Goal: Task Accomplishment & Management: Manage account settings

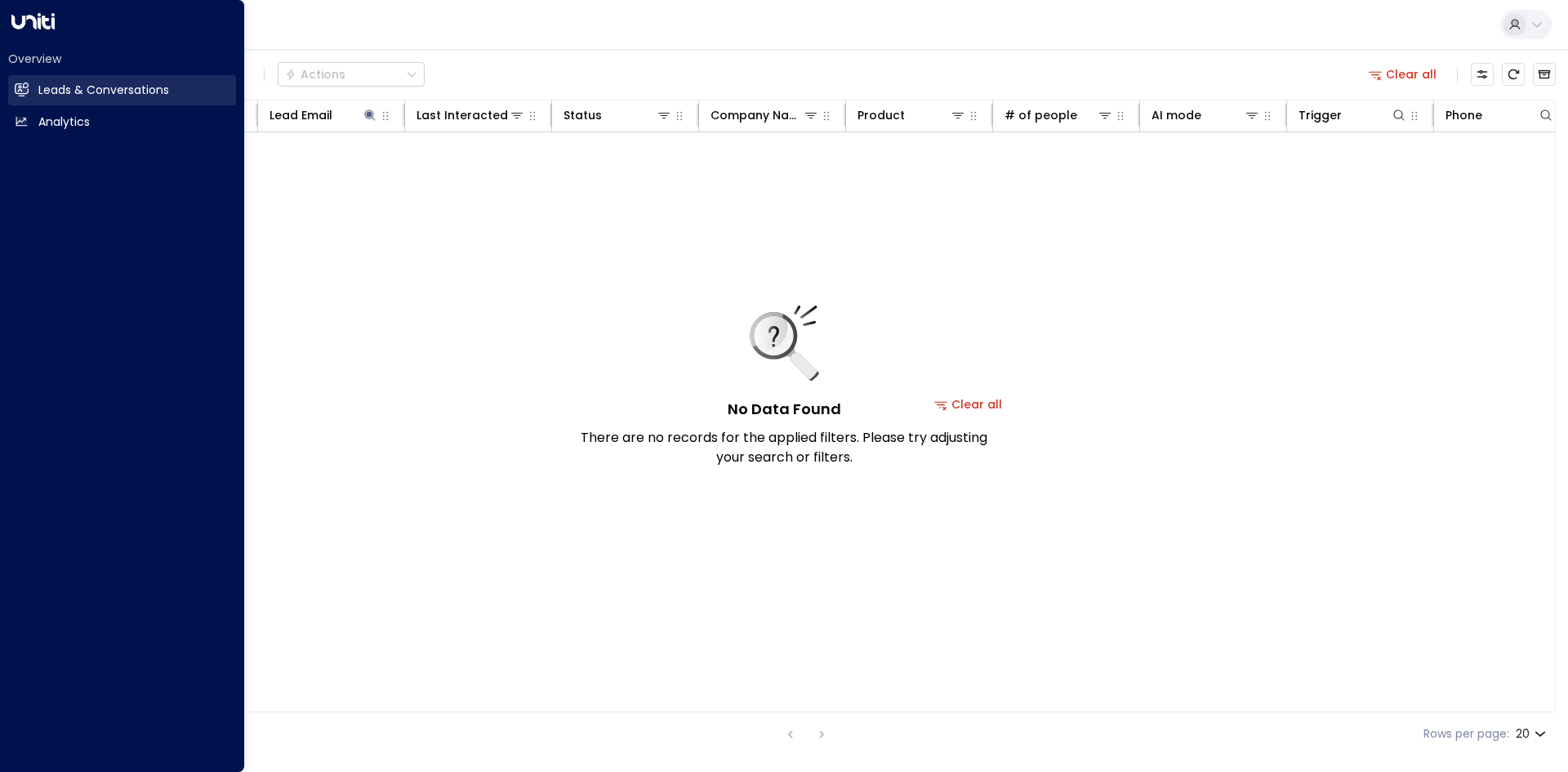
click at [18, 89] on icon at bounding box center [22, 89] width 13 height 10
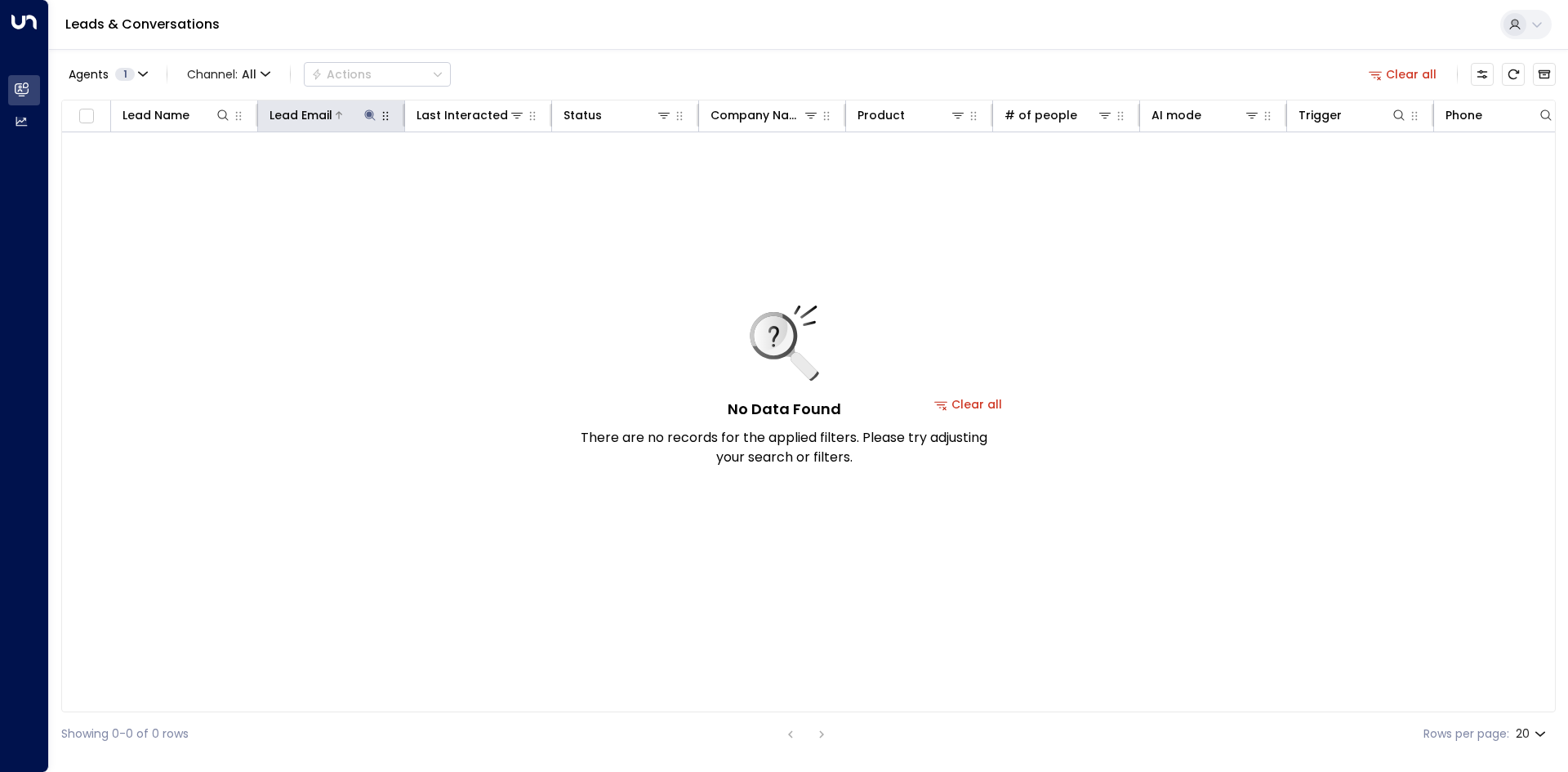
click at [373, 117] on icon at bounding box center [370, 115] width 13 height 13
drag, startPoint x: 477, startPoint y: 168, endPoint x: 444, endPoint y: 169, distance: 33.0
click at [471, 169] on icon "button" at bounding box center [472, 175] width 13 height 13
click at [362, 170] on input "text" at bounding box center [370, 174] width 225 height 31
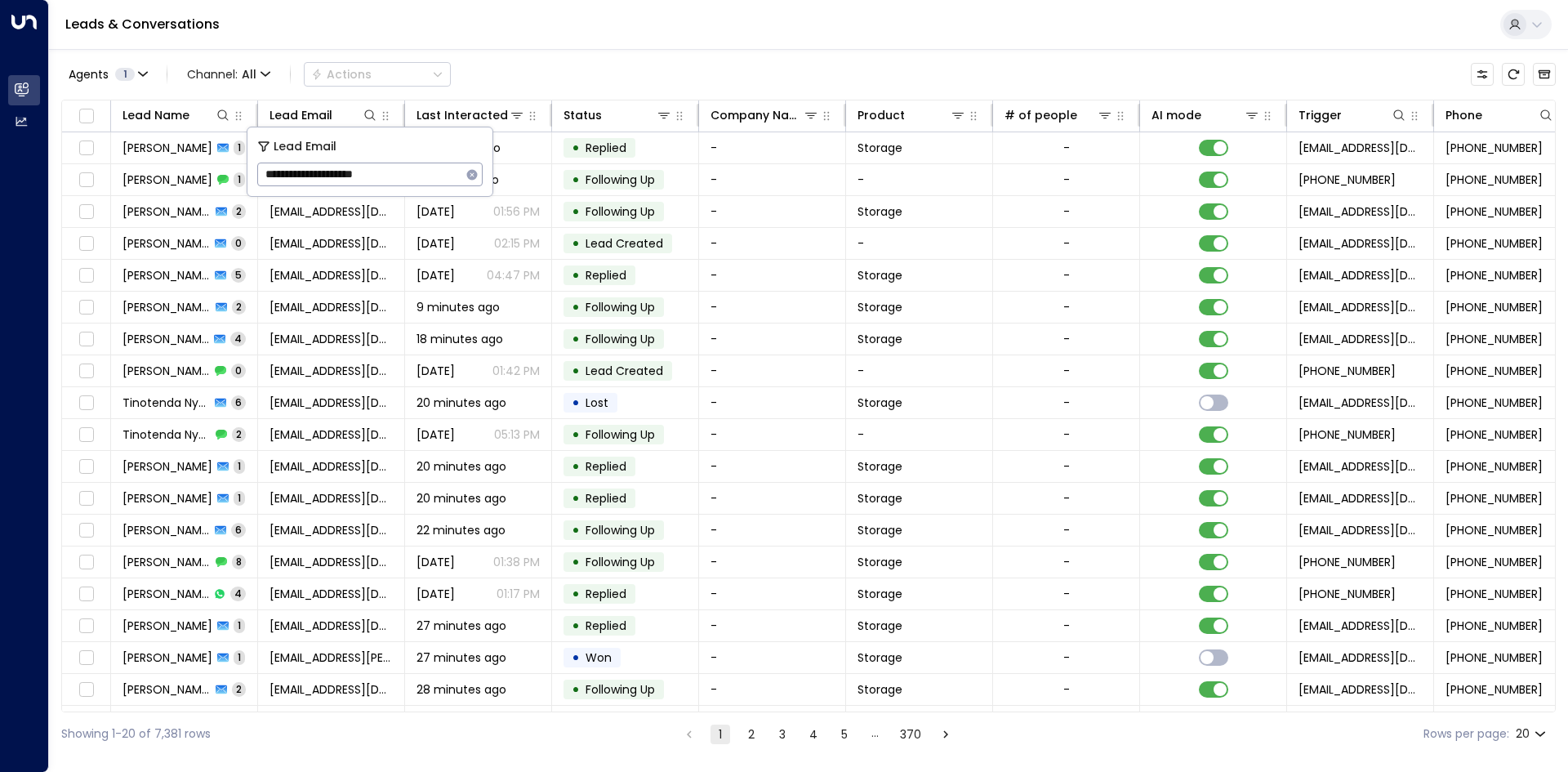
type input "**********"
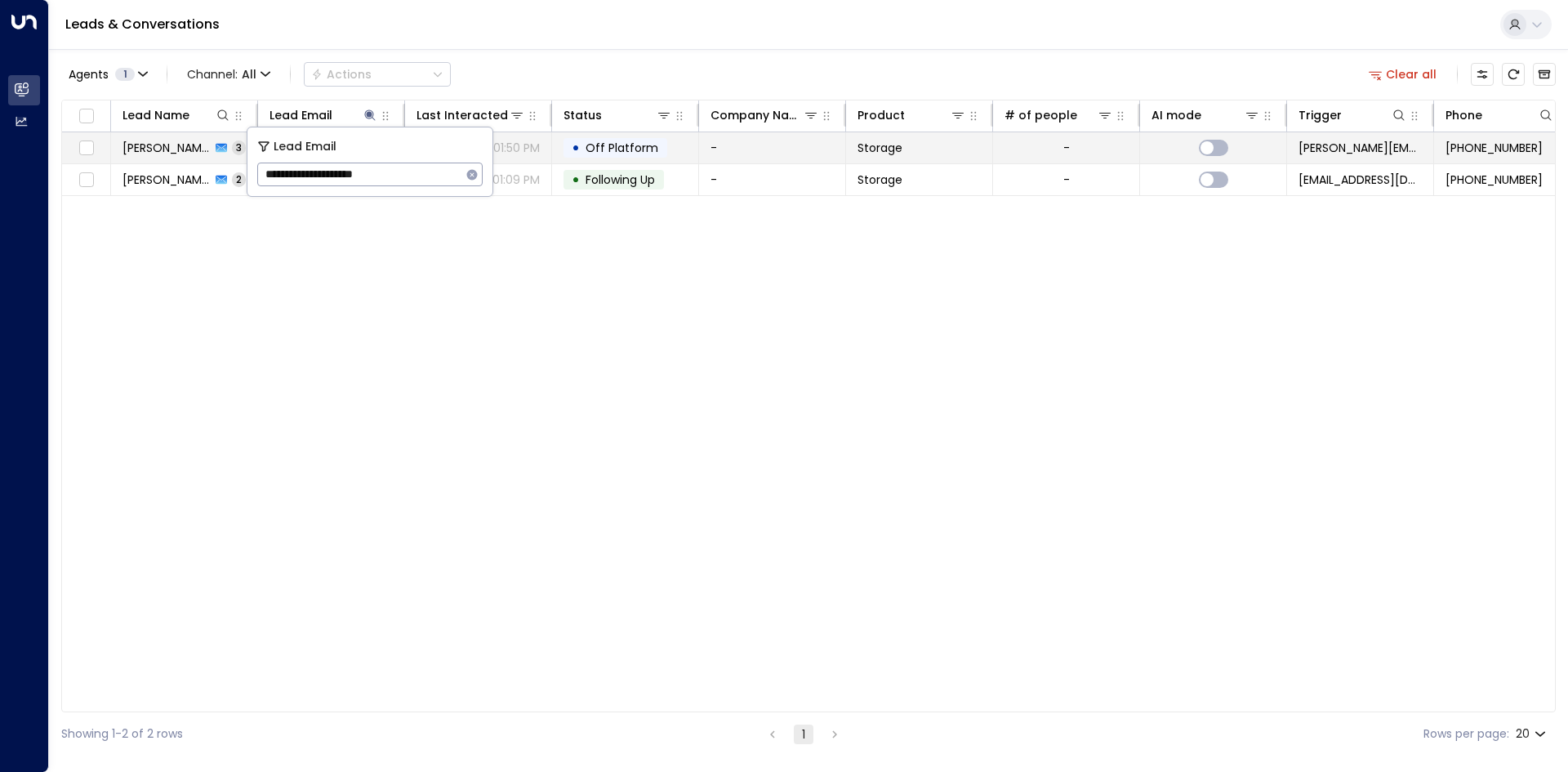
click at [750, 154] on td "-" at bounding box center [773, 148] width 147 height 31
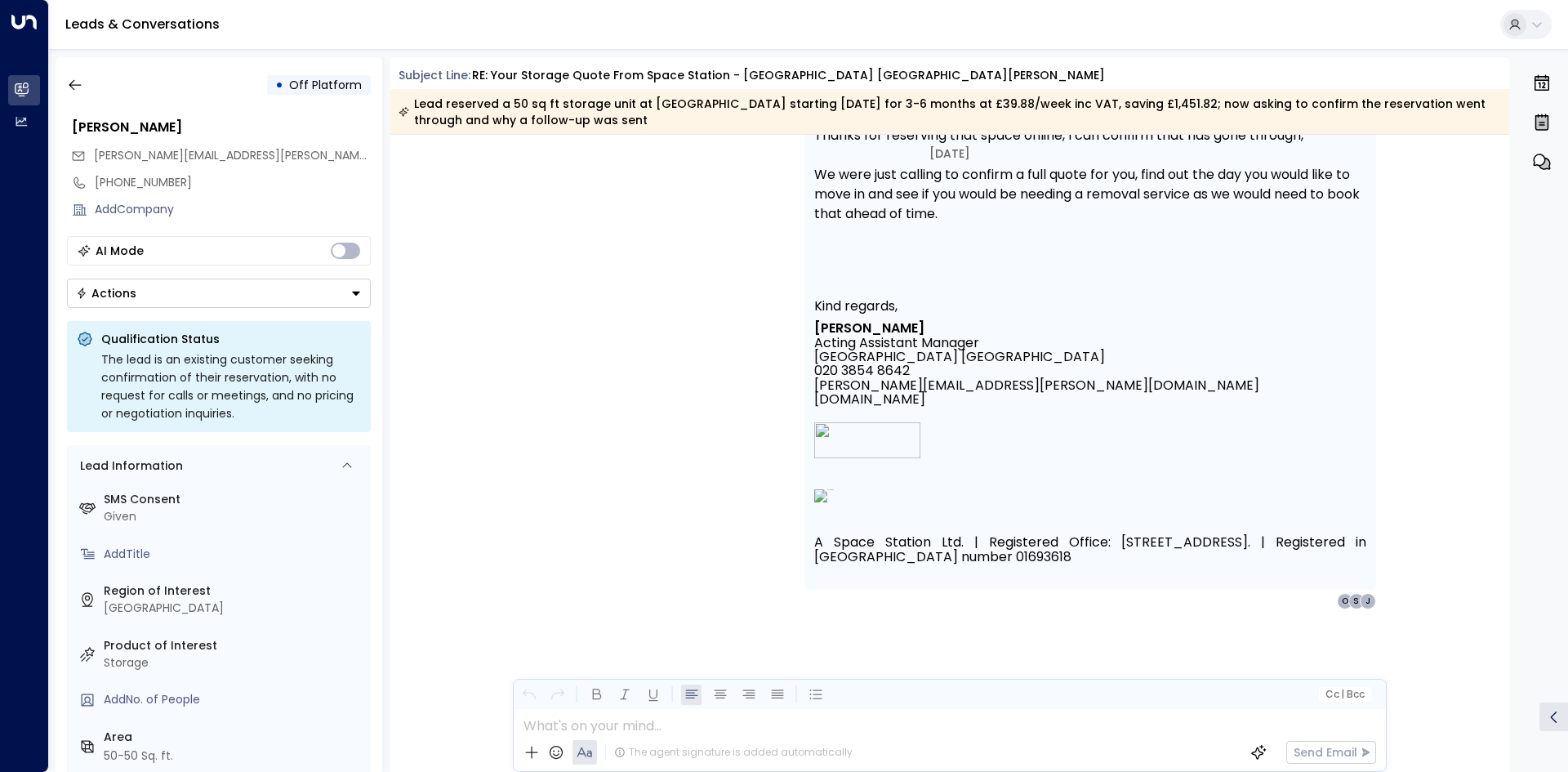
scroll to position [896, 0]
click at [72, 84] on icon "button" at bounding box center [75, 85] width 17 height 17
